Goal: Task Accomplishment & Management: Complete application form

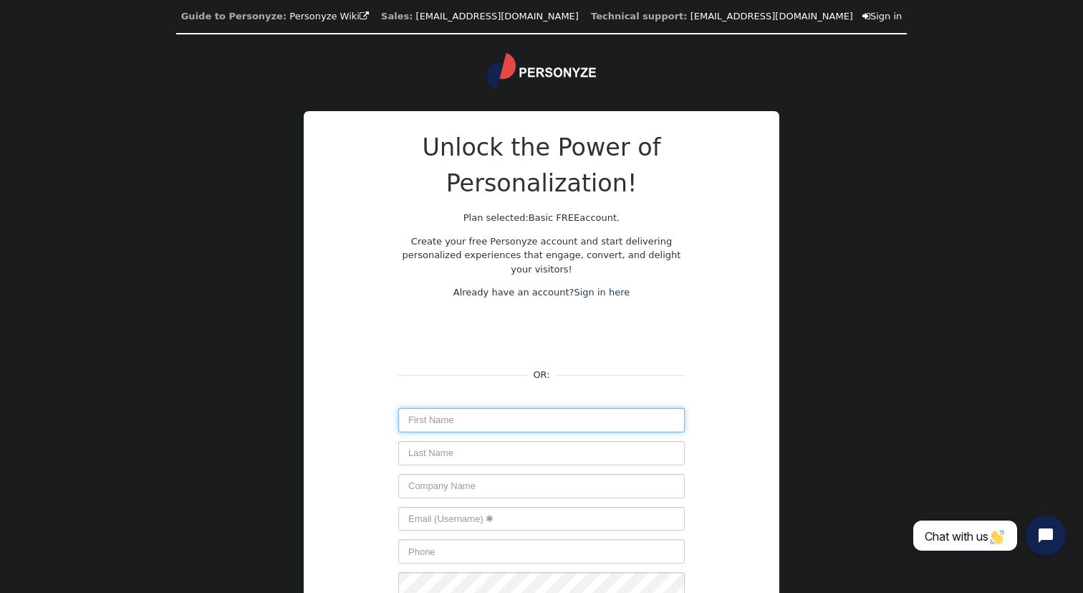
click at [433, 411] on input "text" at bounding box center [541, 420] width 287 height 24
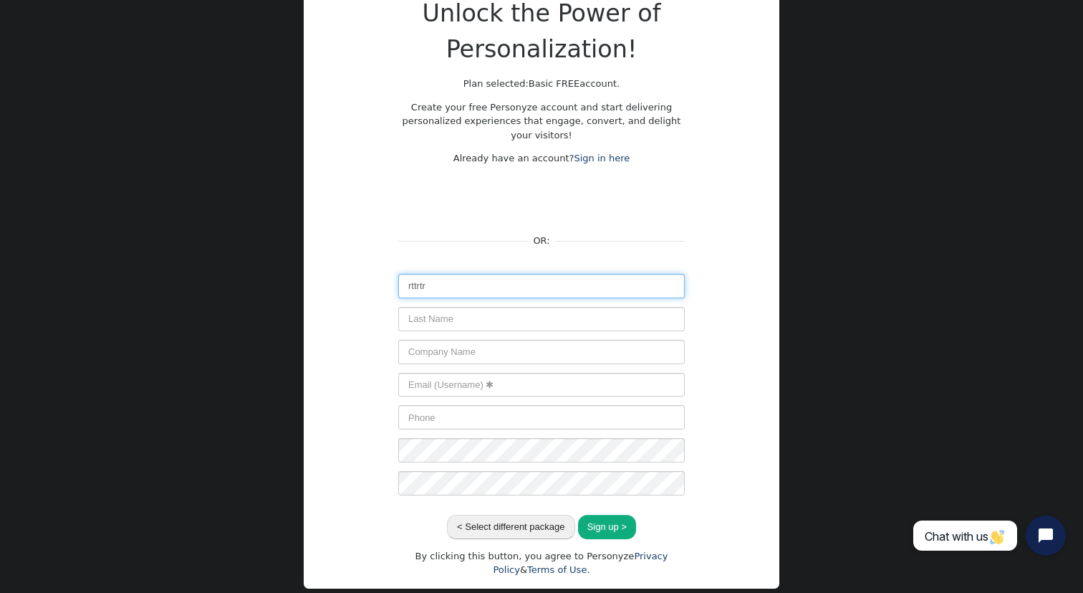
scroll to position [162, 0]
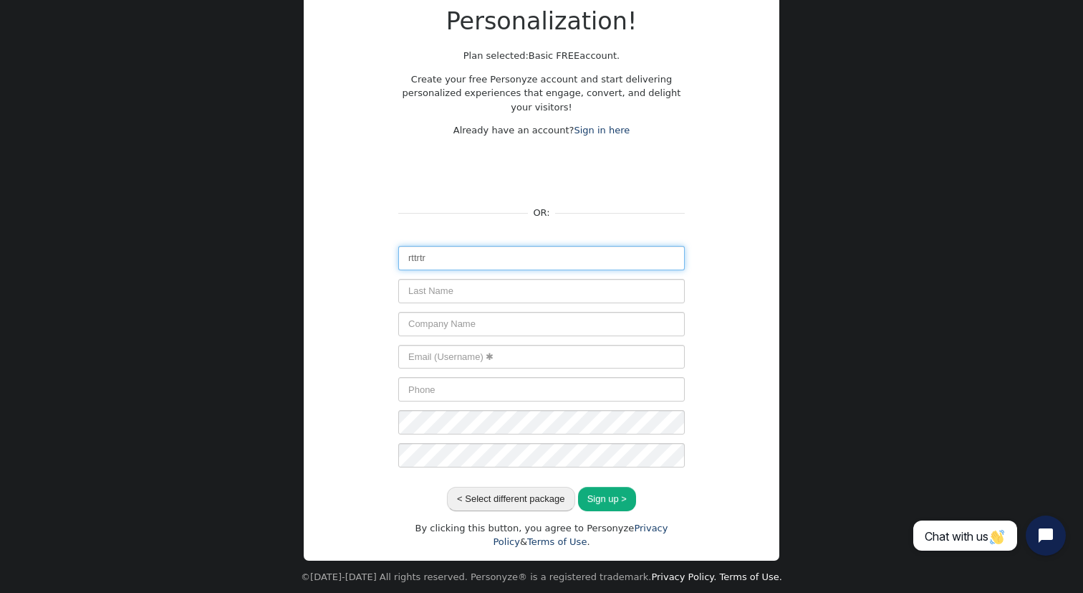
type input "rttrtr"
click at [489, 299] on input "text" at bounding box center [541, 291] width 287 height 24
type input "trtr"
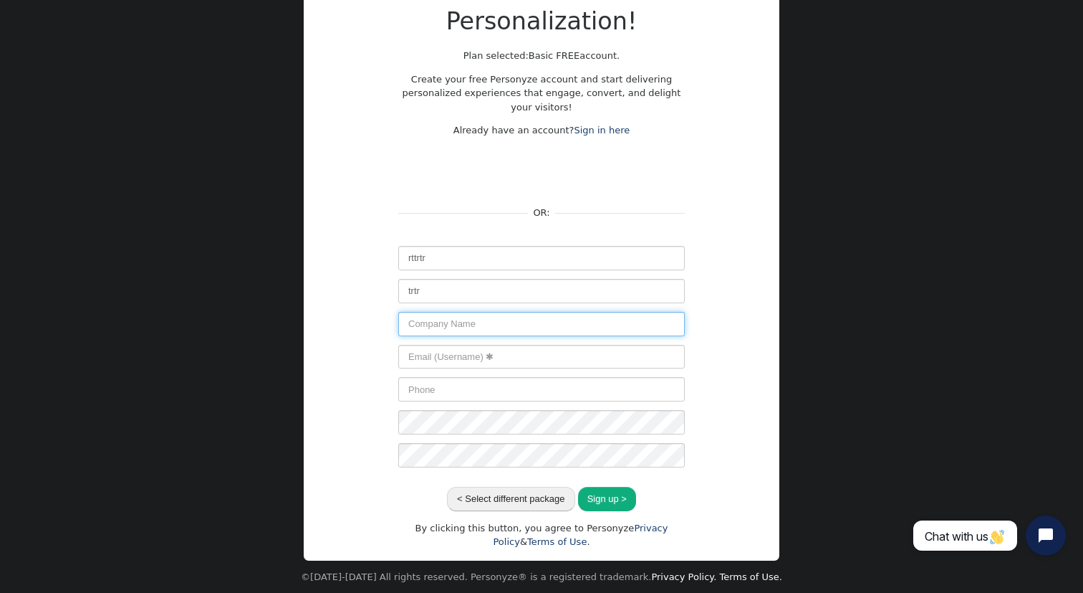
click at [502, 330] on input "text" at bounding box center [541, 324] width 287 height 24
type input "tr"
click at [501, 359] on input "text" at bounding box center [541, 357] width 287 height 24
click at [512, 360] on input "text" at bounding box center [541, 357] width 287 height 24
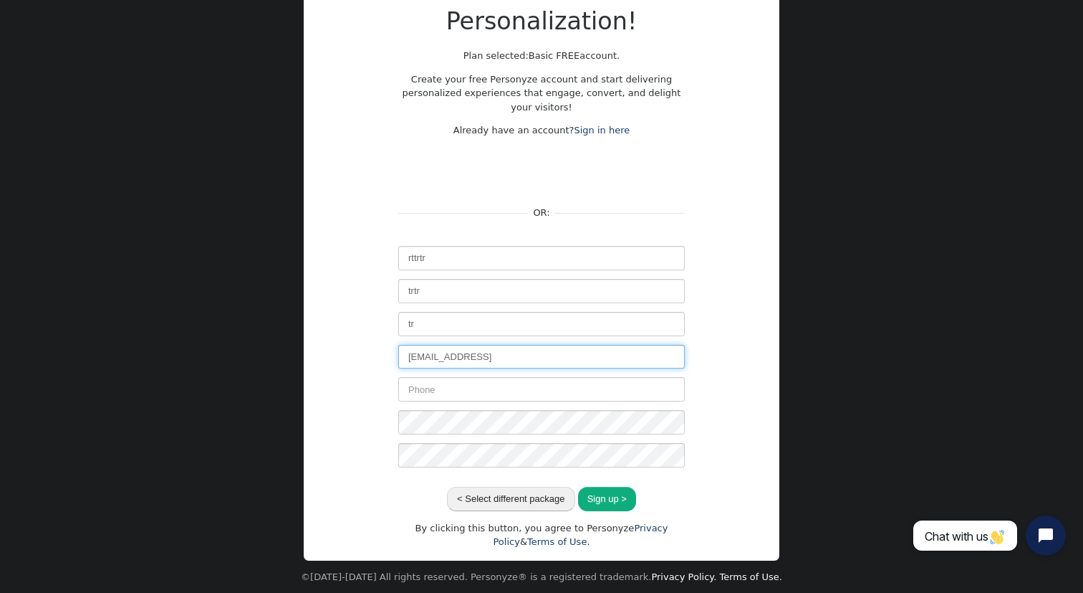
type input "ererre@fefc.ccc"
click at [494, 391] on input "text" at bounding box center [541, 389] width 287 height 24
type input "43443"
click at [461, 474] on div "Unlock the Power of Personalization! Plan selected: Basic FREE account. Create …" at bounding box center [541, 258] width 287 height 581
click at [719, 428] on div "Unlock the Power of Personalization! Plan selected: Basic FREE account. Create …" at bounding box center [542, 258] width 430 height 581
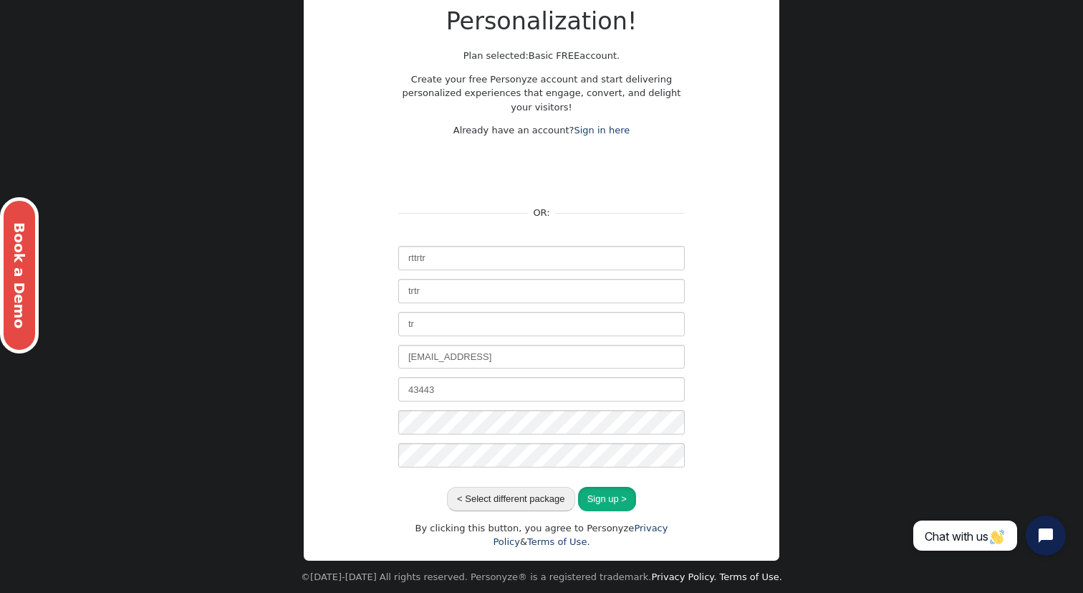
click at [612, 499] on button "Sign up >" at bounding box center [607, 499] width 58 height 24
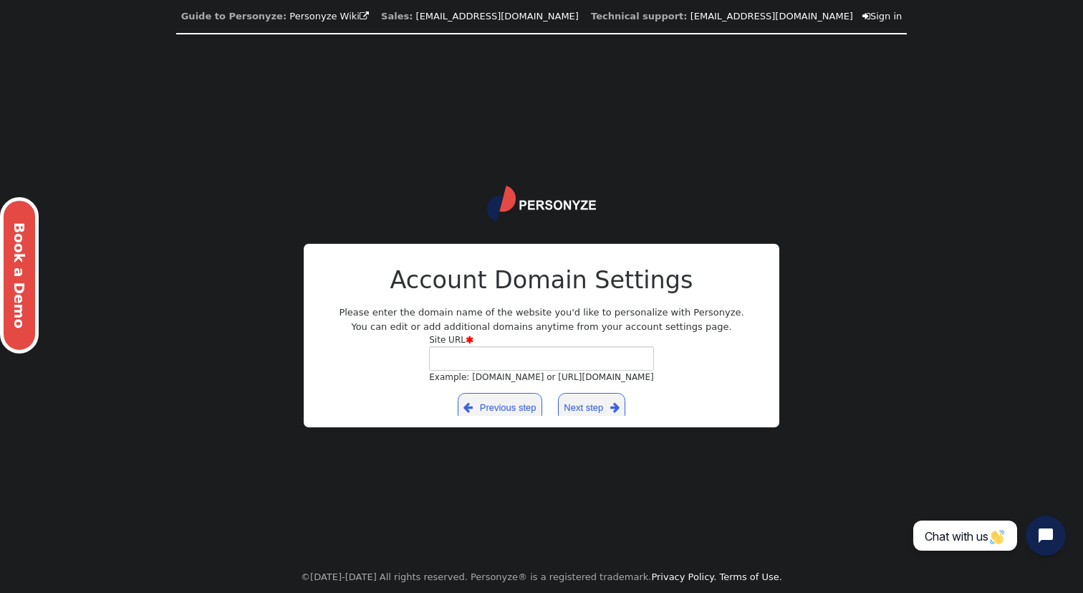
scroll to position [0, 0]
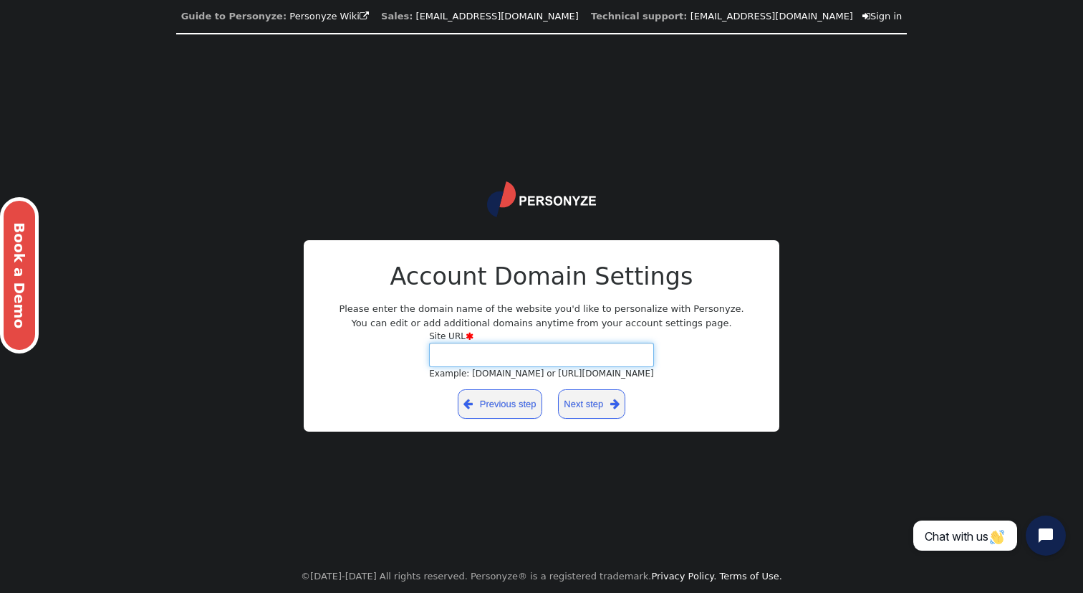
click at [508, 358] on input "Site URL  Example: yourdomain.com or https://yourblog.wordpress.com" at bounding box center [541, 354] width 225 height 24
type input "cerce.cccc"
click at [595, 406] on link "Next step " at bounding box center [592, 403] width 68 height 29
drag, startPoint x: 390, startPoint y: 578, endPoint x: 324, endPoint y: 572, distance: 66.9
click at [324, 572] on center "©2008-2025 All rights reserved. Personyze® is a registered trademark. Privacy P…" at bounding box center [541, 576] width 481 height 33
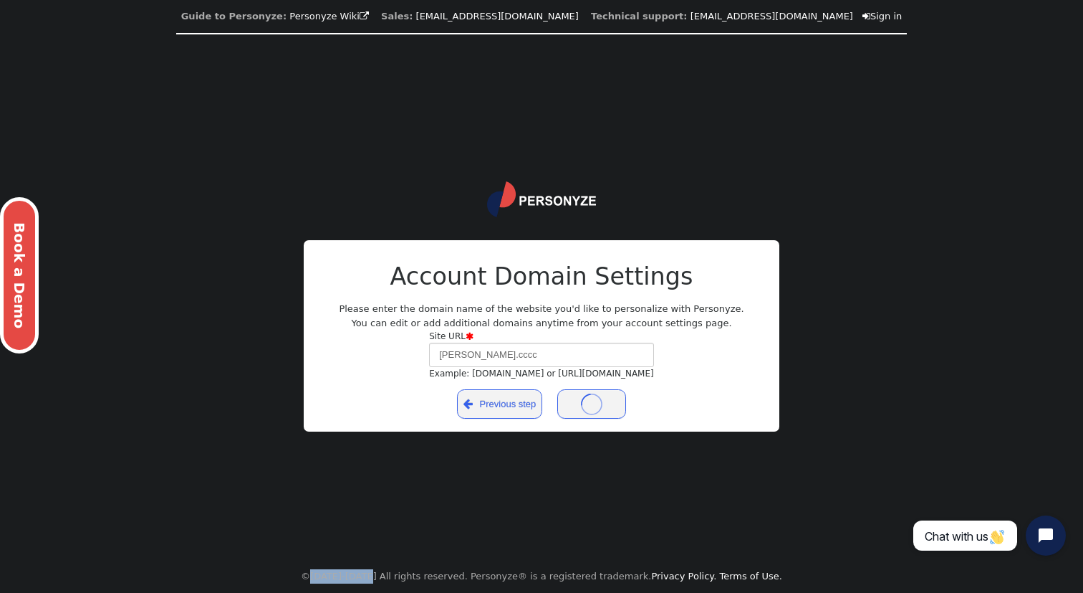
copy center "©2008-2025 A"
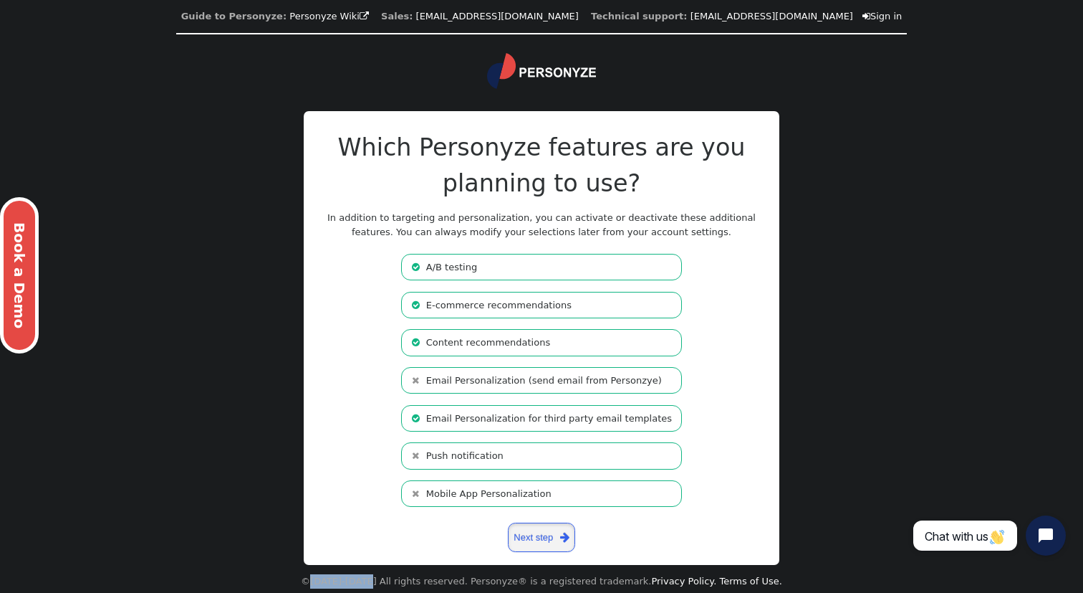
click at [565, 543] on span "" at bounding box center [564, 537] width 9 height 16
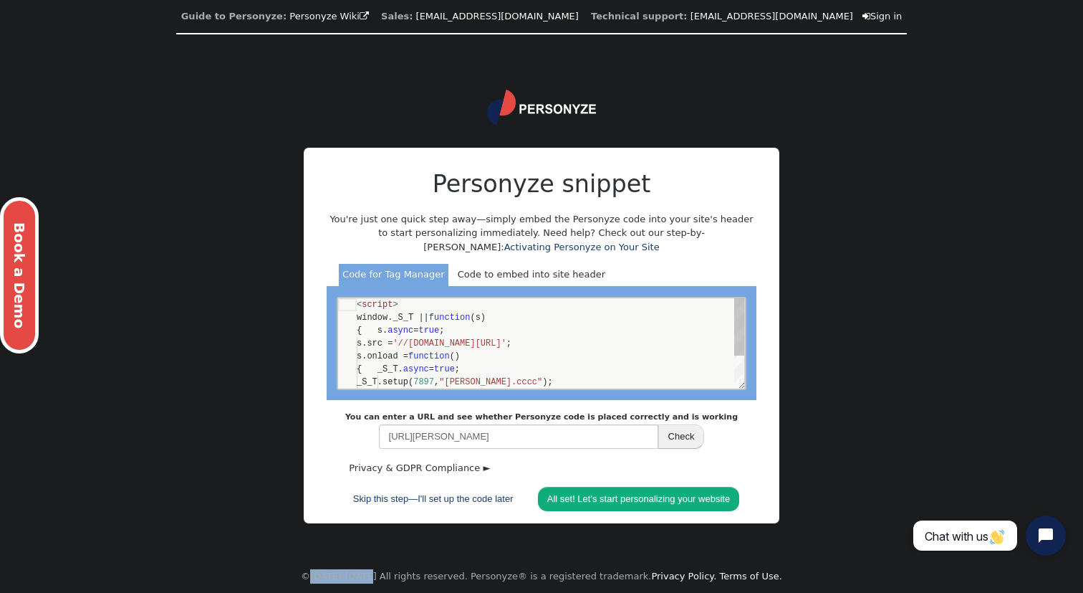
scroll to position [129, 0]
click at [886, 352] on div "Guide to Personyze: Personyze Wiki  Sales: info@personyze.com Technical suppor…" at bounding box center [541, 296] width 1083 height 593
click at [618, 334] on div "{ s. async = true ;" at bounding box center [551, 329] width 388 height 13
type textarea "<script> window._S_T || function(s) { s.async = true; s.src = '//counter.person…"
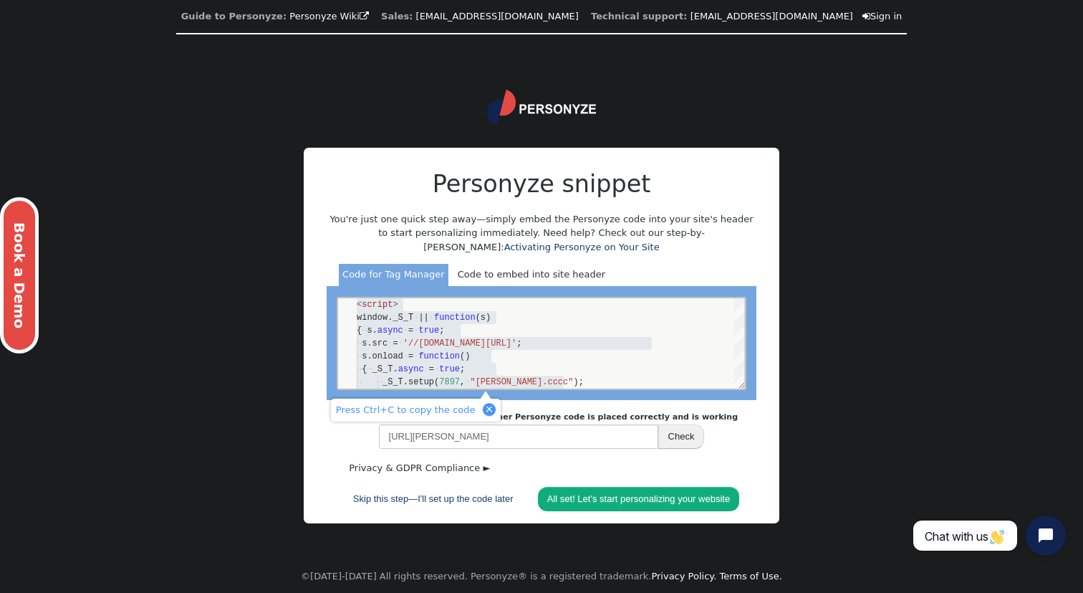
click at [555, 272] on div "Code to embed into site header" at bounding box center [531, 275] width 155 height 23
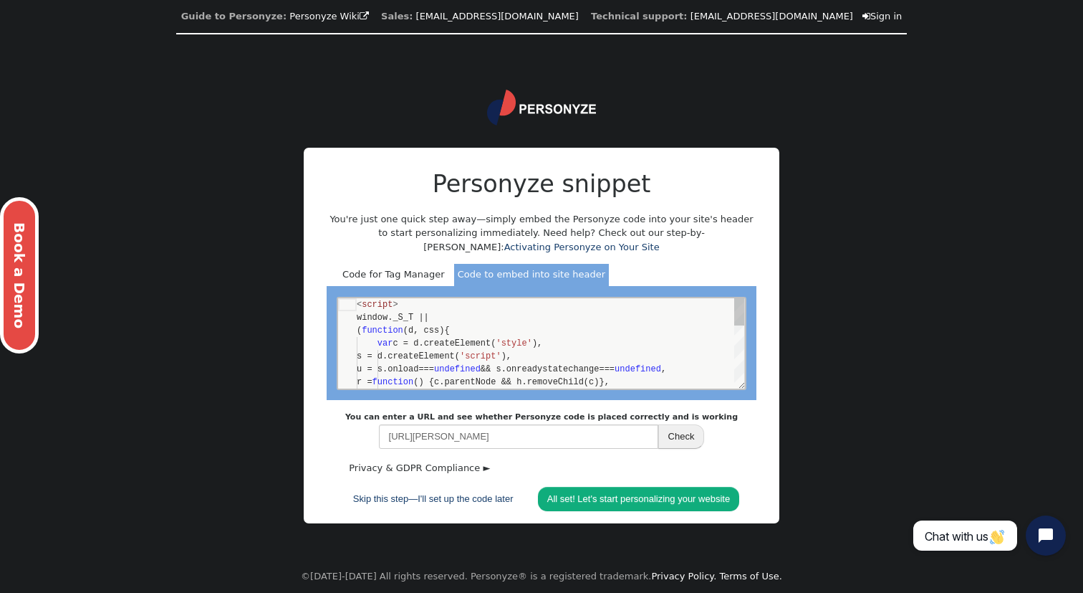
scroll to position [129, 0]
click at [413, 277] on div "Code for Tag Manager" at bounding box center [394, 275] width 110 height 23
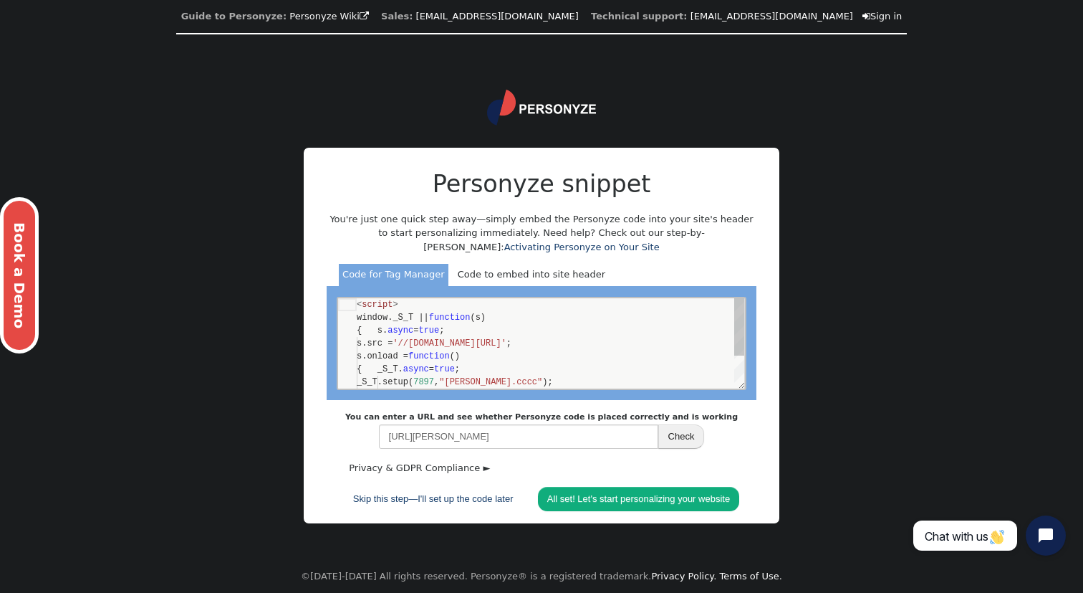
click at [489, 277] on div "Code to embed into site header" at bounding box center [531, 275] width 155 height 23
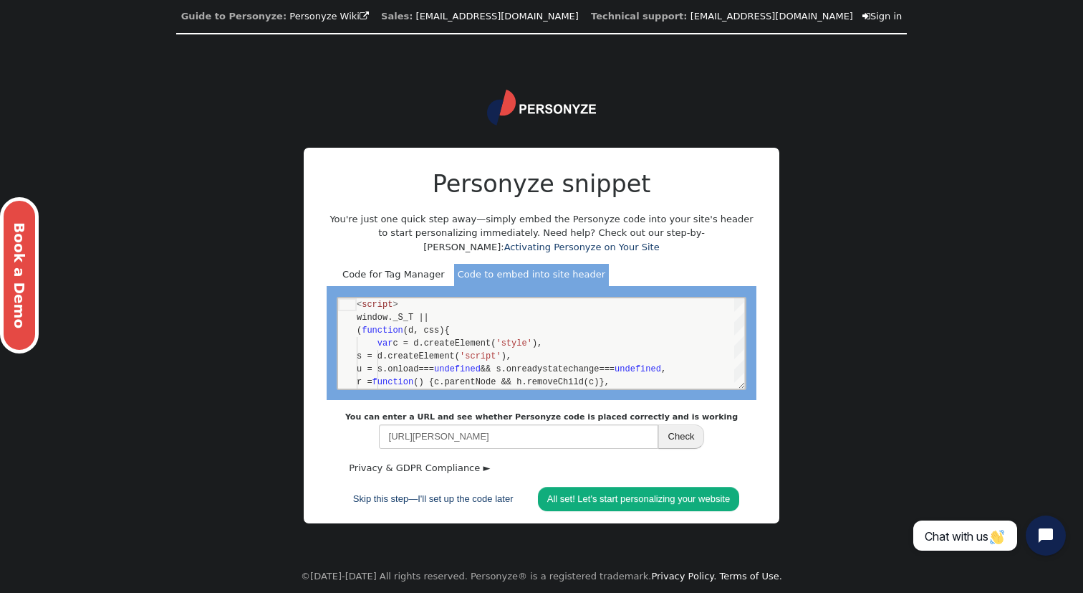
click at [429, 275] on div "Code for Tag Manager" at bounding box center [394, 275] width 110 height 23
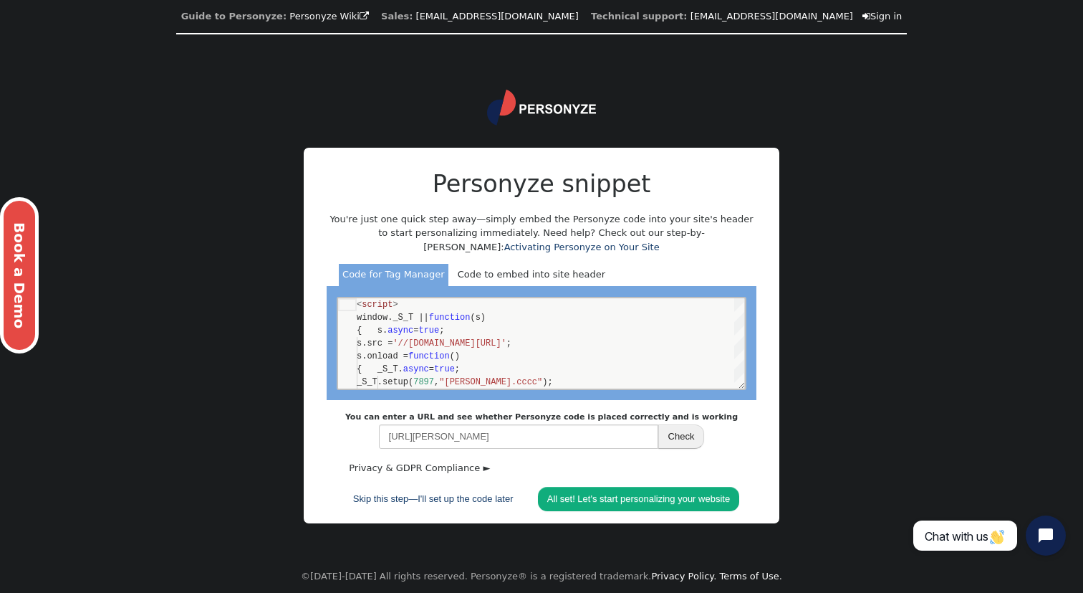
click at [550, 277] on div "Code to embed into site header" at bounding box center [531, 275] width 155 height 23
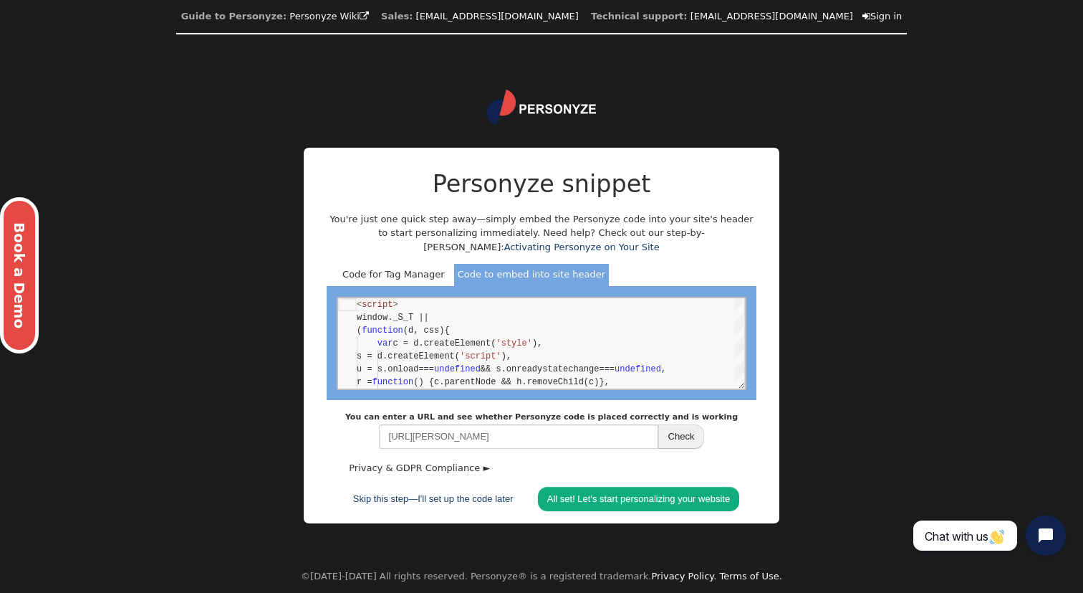
click at [403, 280] on div "Code for Tag Manager" at bounding box center [394, 275] width 110 height 23
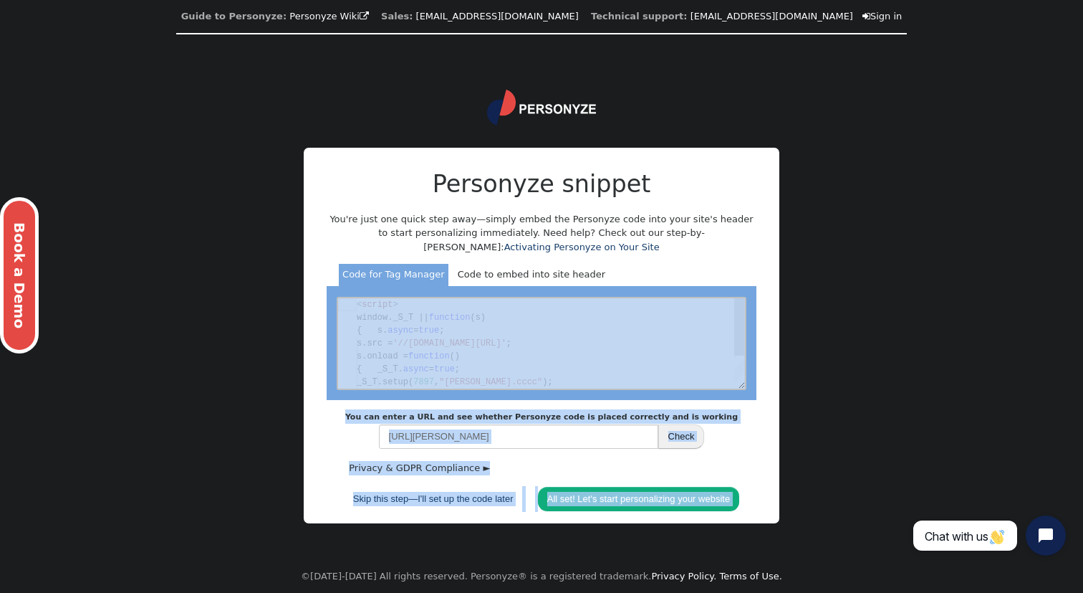
drag, startPoint x: 1187, startPoint y: 885, endPoint x: 608, endPoint y: 370, distance: 775.5
click at [852, 370] on div "Guide to Personyze: Personyze Wiki  Sales: info@personyze.com Technical suppor…" at bounding box center [541, 296] width 1083 height 593
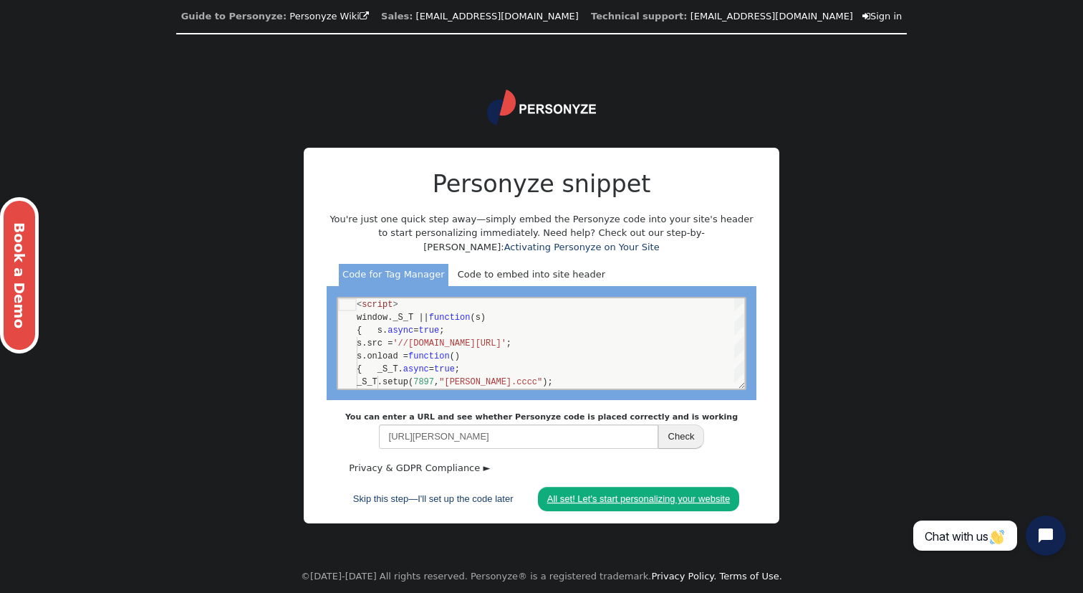
click at [620, 499] on link "All set! Let's start personalizing your website" at bounding box center [638, 499] width 201 height 24
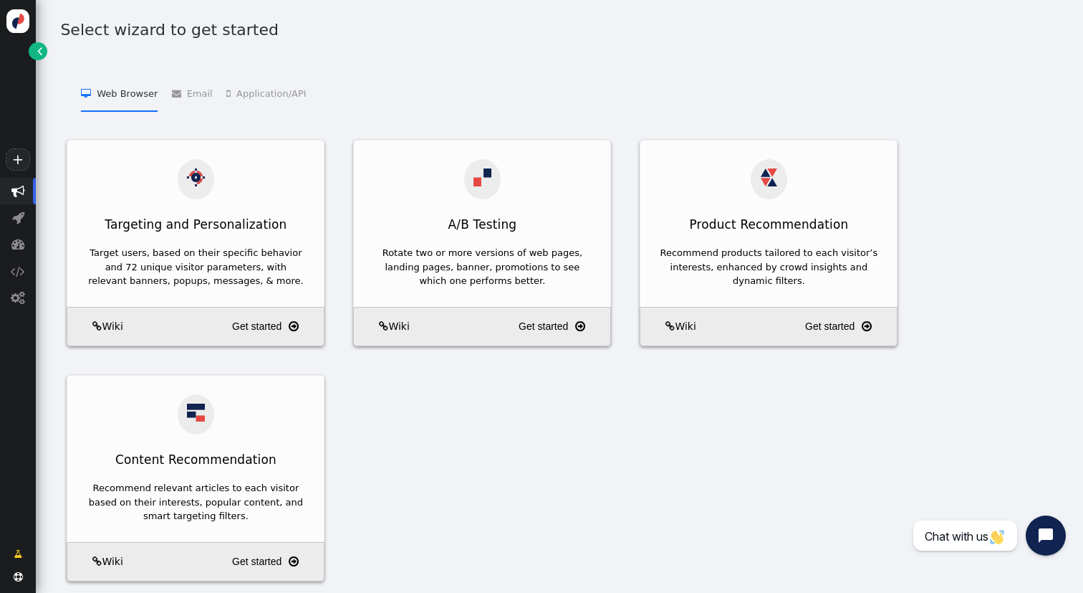
click at [416, 507] on div "Targeting and Personalization Target users, based on their specific behavior an…" at bounding box center [559, 375] width 1014 height 471
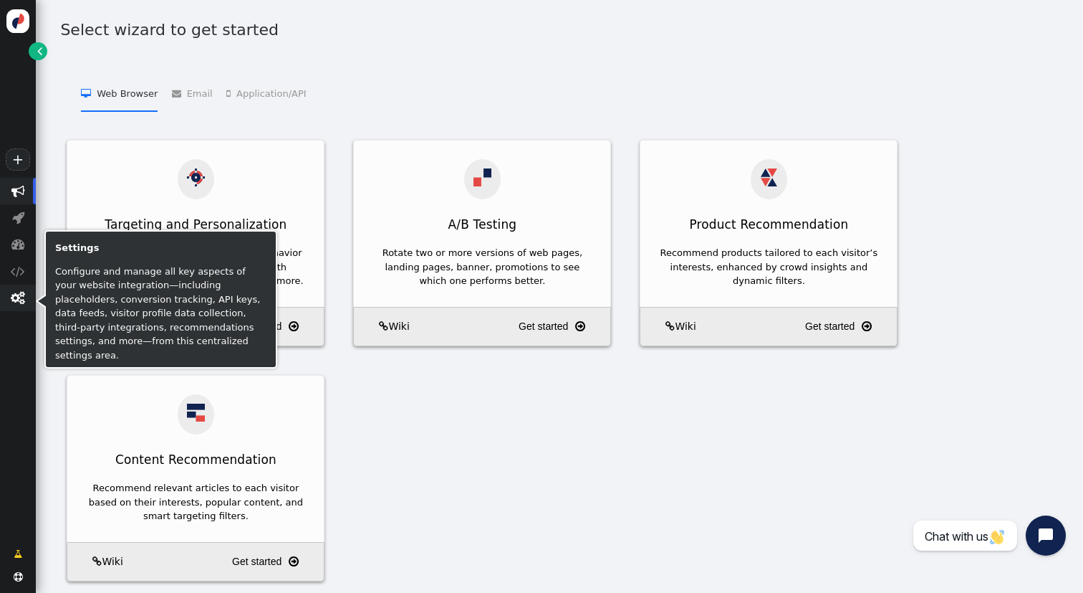
click at [21, 307] on span "" at bounding box center [18, 297] width 36 height 27
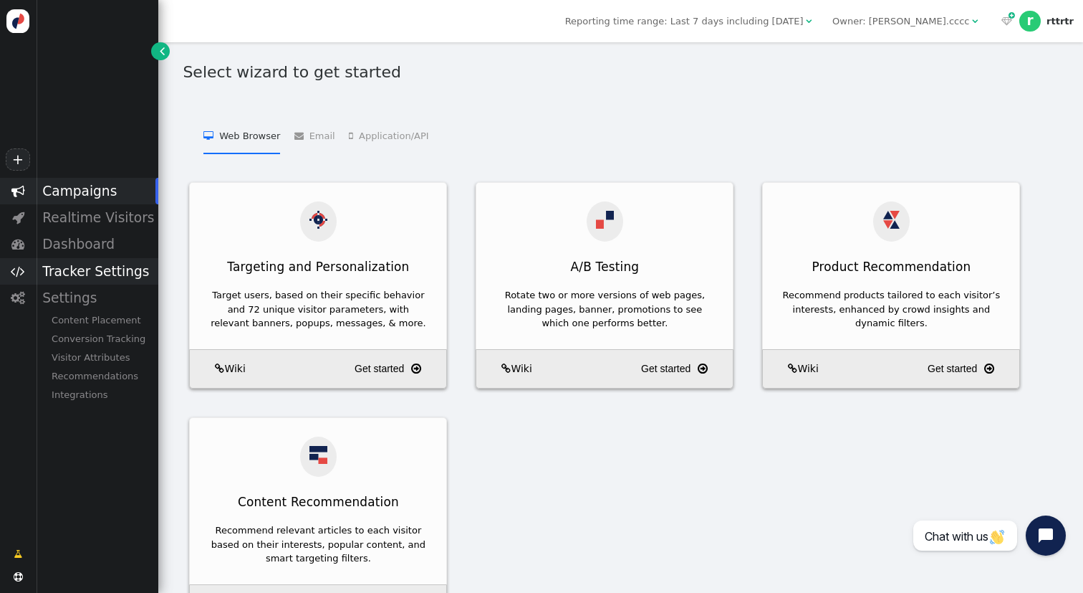
click at [116, 274] on div "Tracker Settings" at bounding box center [97, 271] width 123 height 27
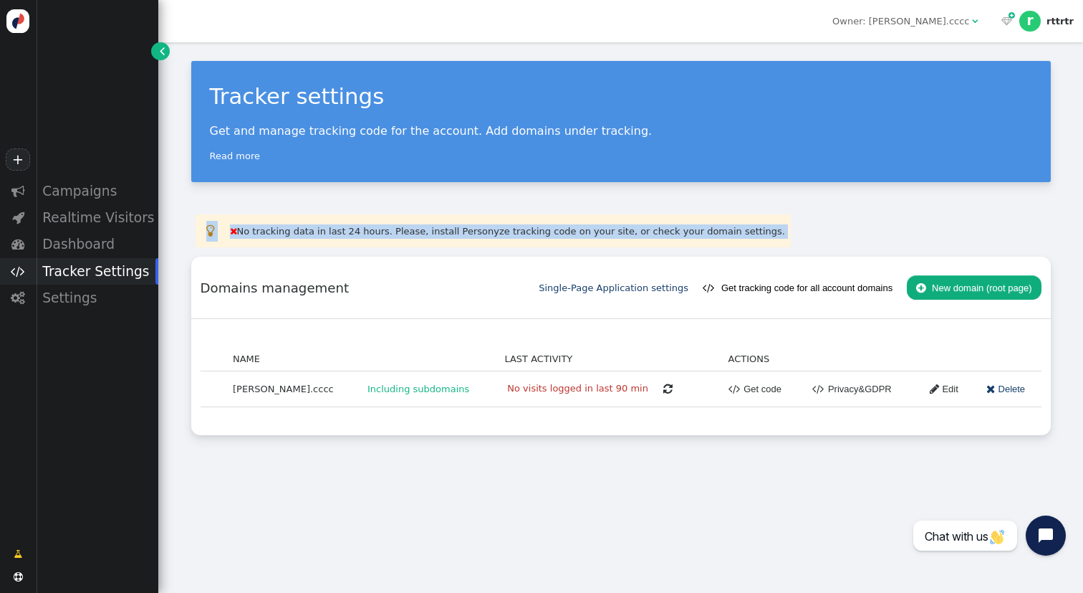
drag, startPoint x: 757, startPoint y: 231, endPoint x: 348, endPoint y: 247, distance: 408.7
click at [348, 248] on div "  No tracking data in last 24 hours. Please, install Personyze tracking code …" at bounding box center [621, 324] width 860 height 221
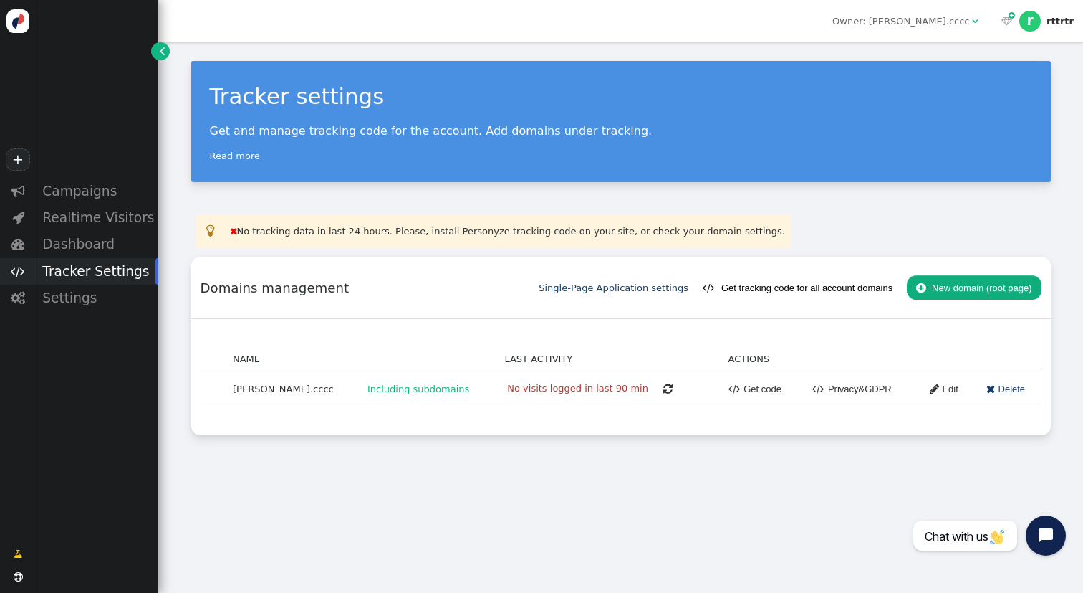
click at [509, 178] on div "Tracker settings Get and manage tracking code for the account. Add domains unde…" at bounding box center [621, 121] width 860 height 121
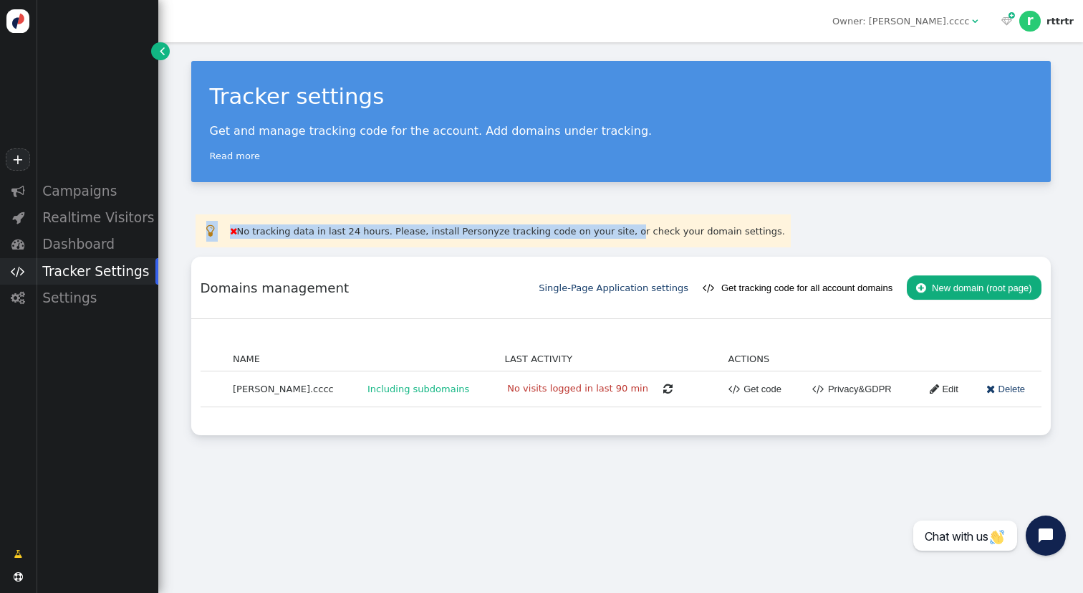
drag, startPoint x: 615, startPoint y: 231, endPoint x: 767, endPoint y: 231, distance: 151.2
click at [767, 230] on div "  No tracking data in last 24 hours. Please, install Personyze tracking code …" at bounding box center [621, 230] width 860 height 33
click at [722, 231] on td " No tracking data in last 24 hours. Please, install Personyze tracking code on…" at bounding box center [507, 231] width 565 height 30
